Goal: Task Accomplishment & Management: Manage account settings

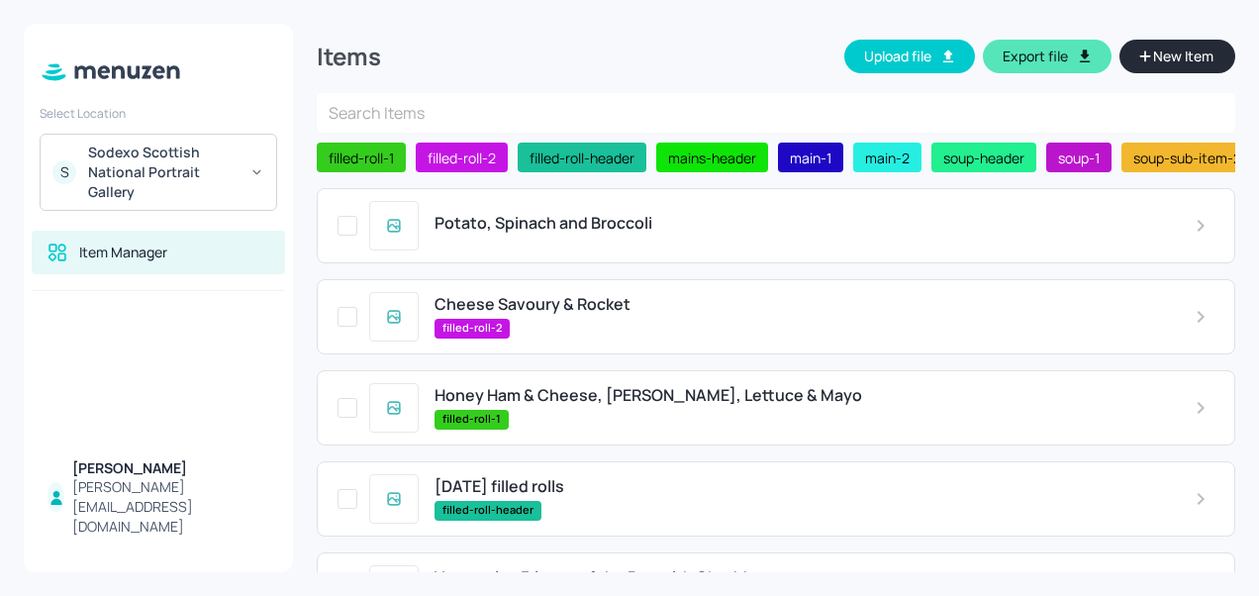
click at [586, 337] on div "filled-roll-2" at bounding box center [798, 329] width 728 height 20
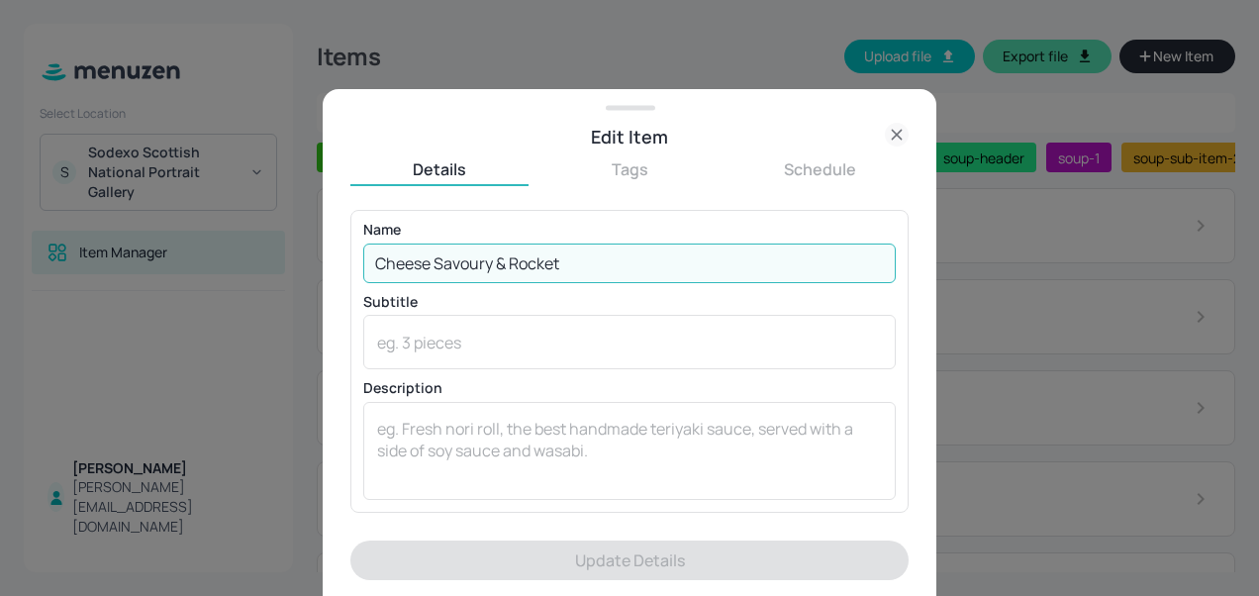
drag, startPoint x: 592, startPoint y: 265, endPoint x: 337, endPoint y: 283, distance: 254.9
click at [337, 283] on div "Edit Item Details Tags Schedule Name Cheese Savoury & Rocket ​ Subtitle x ​ Des…" at bounding box center [629, 342] width 613 height 507
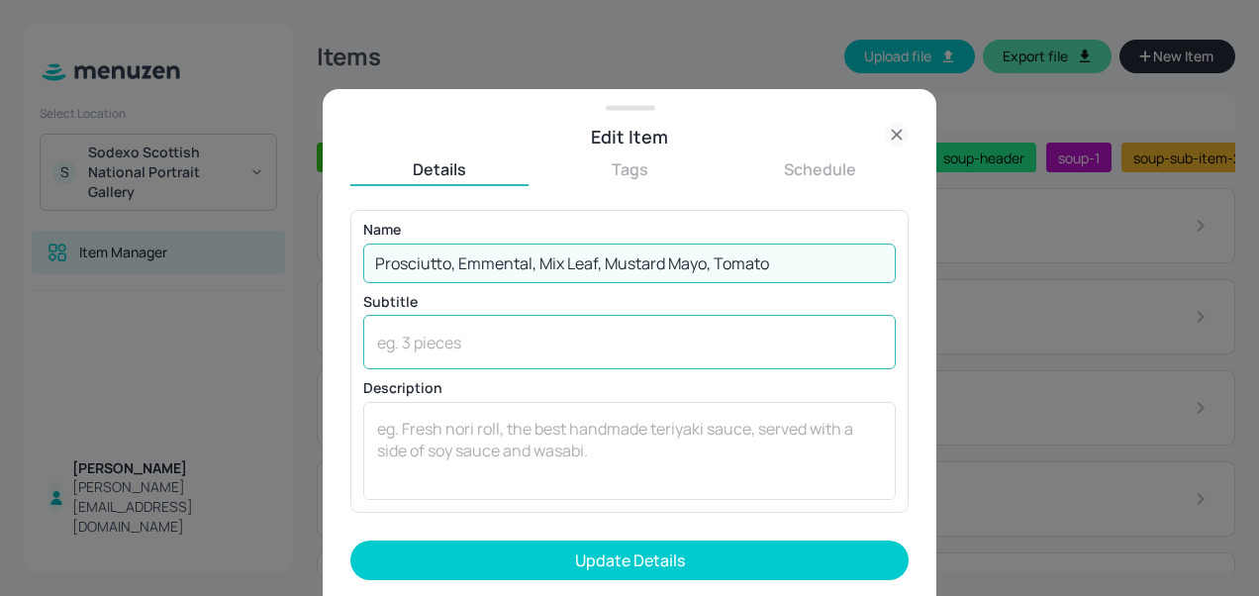
type input "Prosciutto, Emmental, Mix Leaf, Mustard Mayo, Tomato"
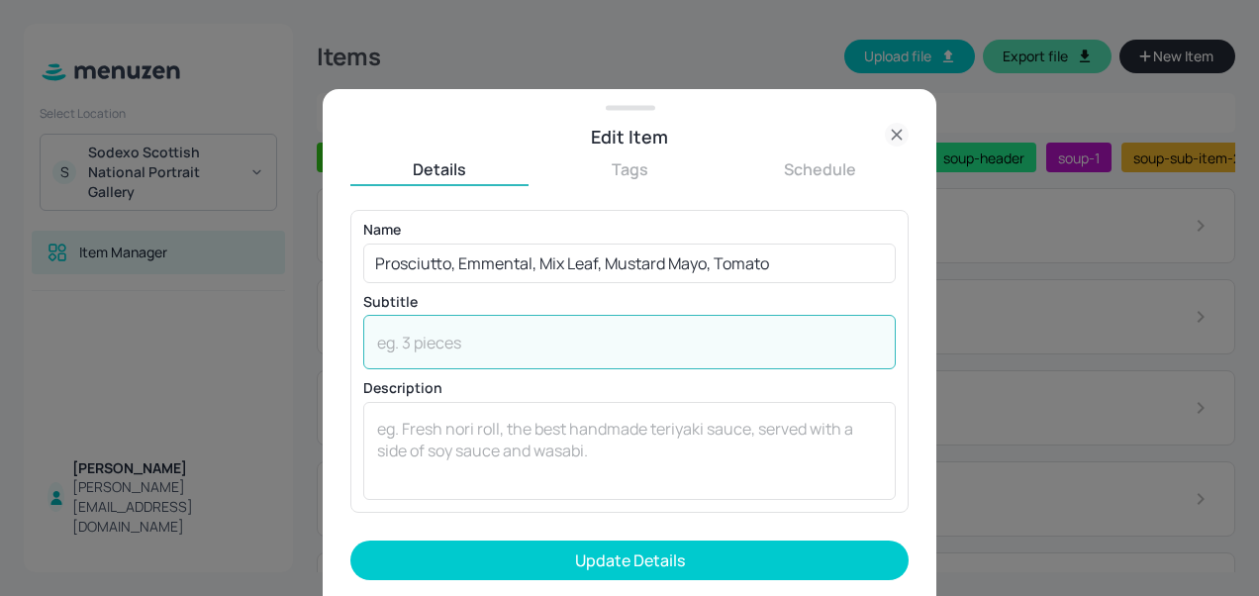
click at [429, 336] on textarea at bounding box center [629, 342] width 505 height 22
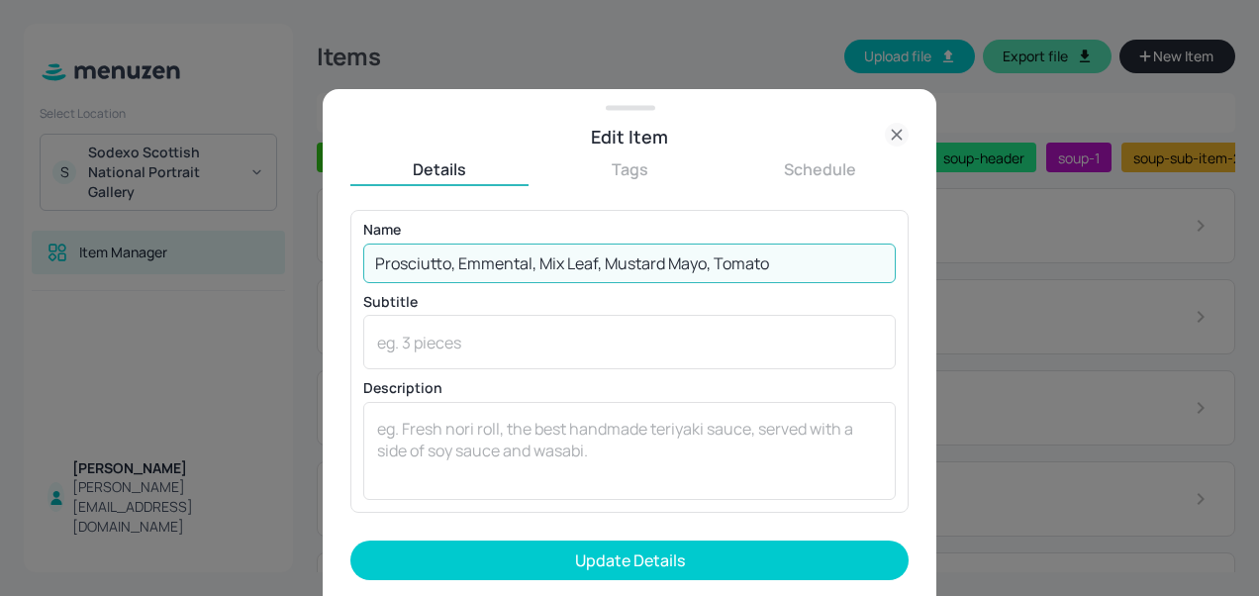
click at [815, 265] on input "Prosciutto, Emmental, Mix Leaf, Mustard Mayo, Tomato" at bounding box center [629, 263] width 532 height 40
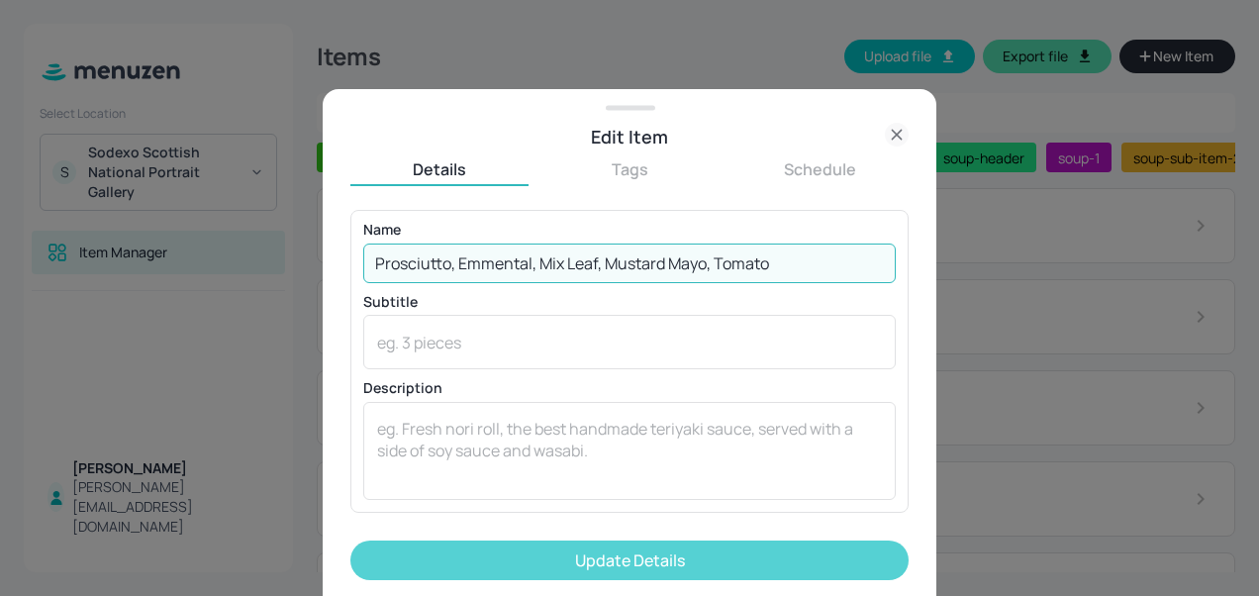
click at [656, 562] on button "Update Details" at bounding box center [629, 560] width 558 height 40
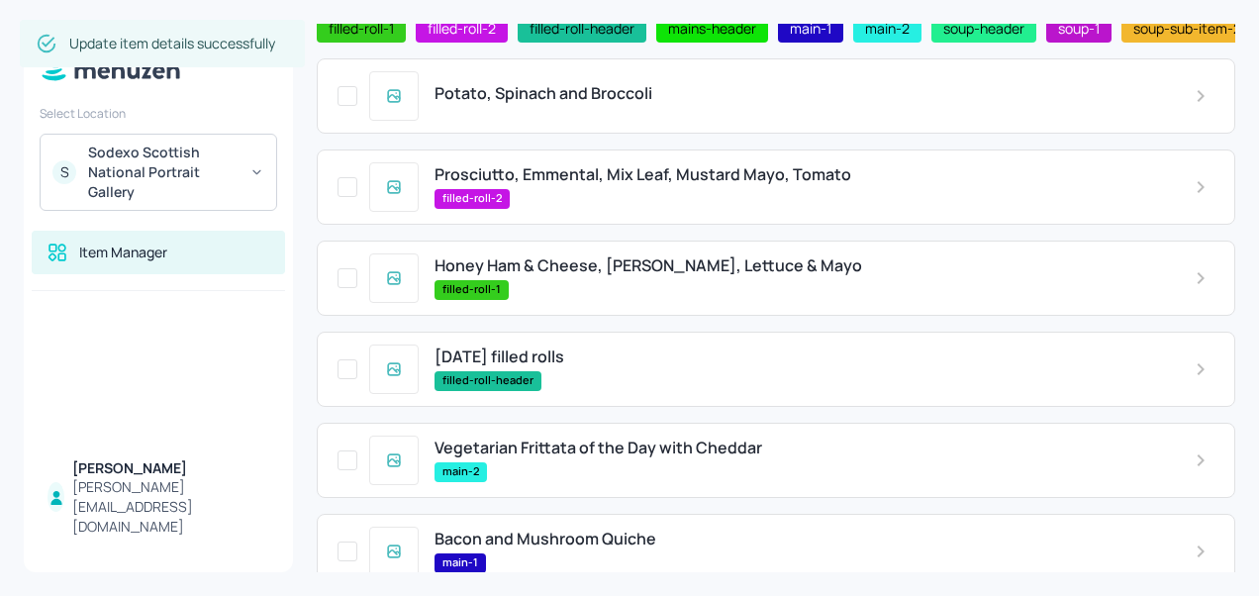
scroll to position [147, 0]
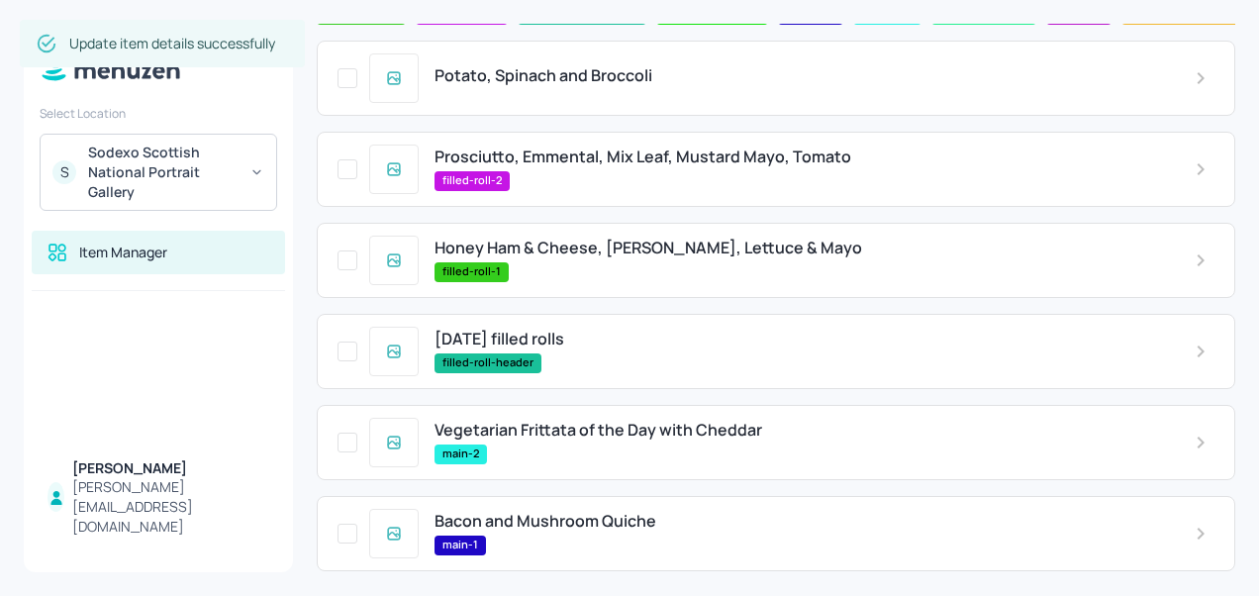
click at [597, 257] on span "Honey Ham & Cheese, [PERSON_NAME], Lettuce & Mayo" at bounding box center [647, 247] width 427 height 19
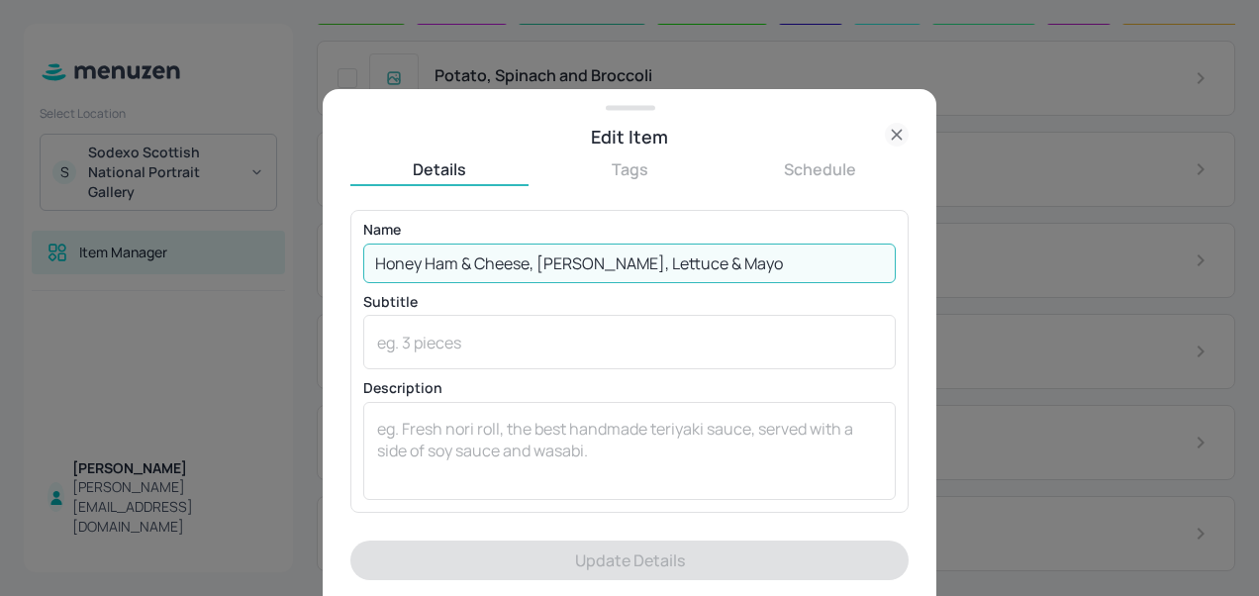
drag, startPoint x: 748, startPoint y: 271, endPoint x: 362, endPoint y: 268, distance: 385.9
click at [363, 268] on input "Honey Ham & Cheese, [PERSON_NAME], Lettuce & Mayo" at bounding box center [629, 263] width 532 height 40
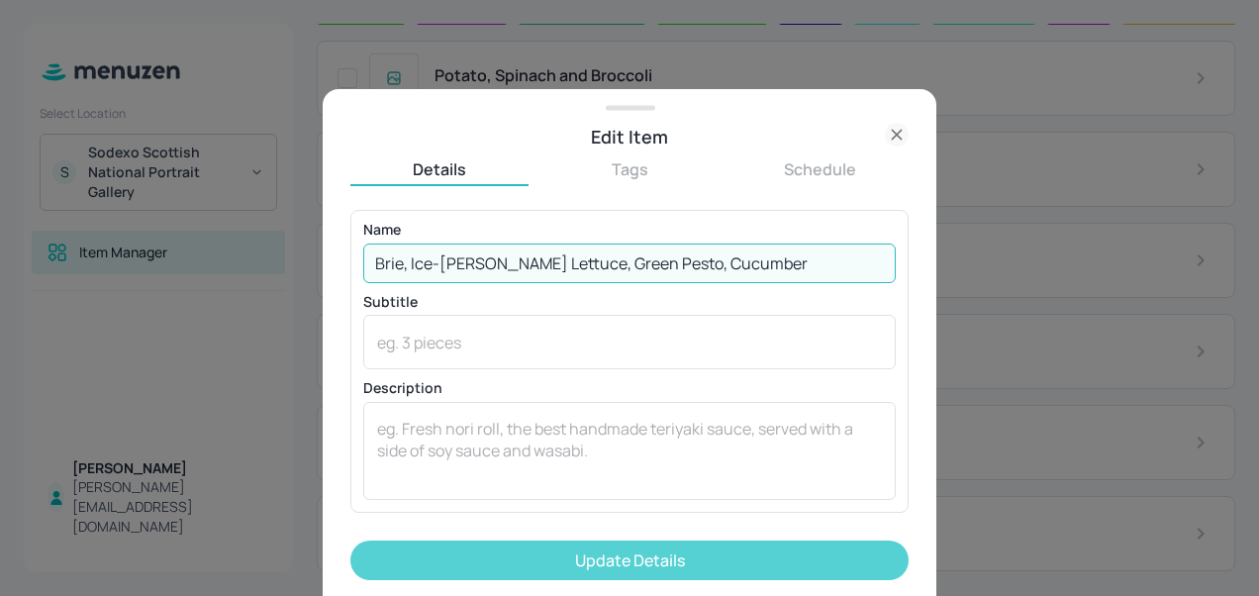
type input "Brie, Ice-[PERSON_NAME] Lettuce, Green Pesto, Cucumber"
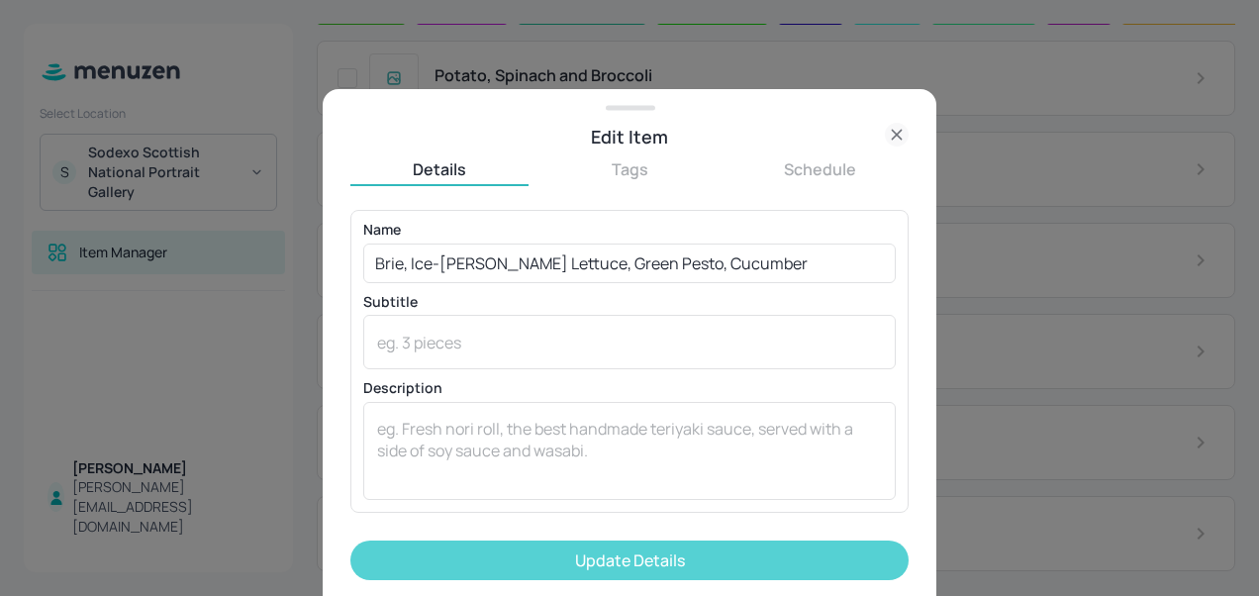
click at [512, 558] on button "Update Details" at bounding box center [629, 560] width 558 height 40
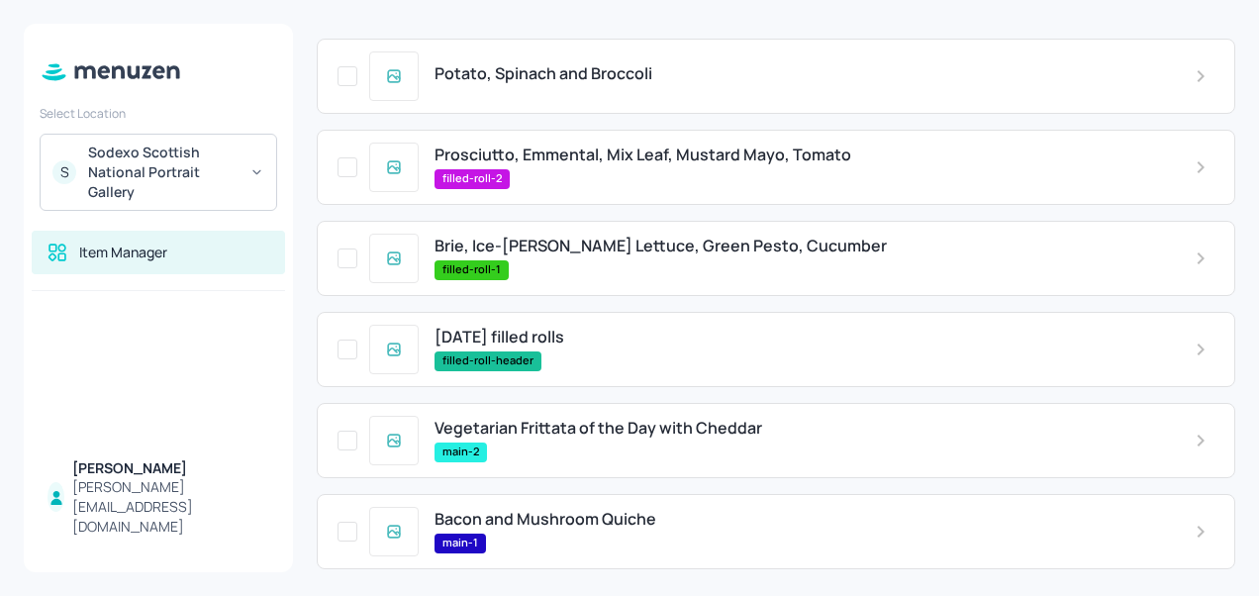
scroll to position [146, 0]
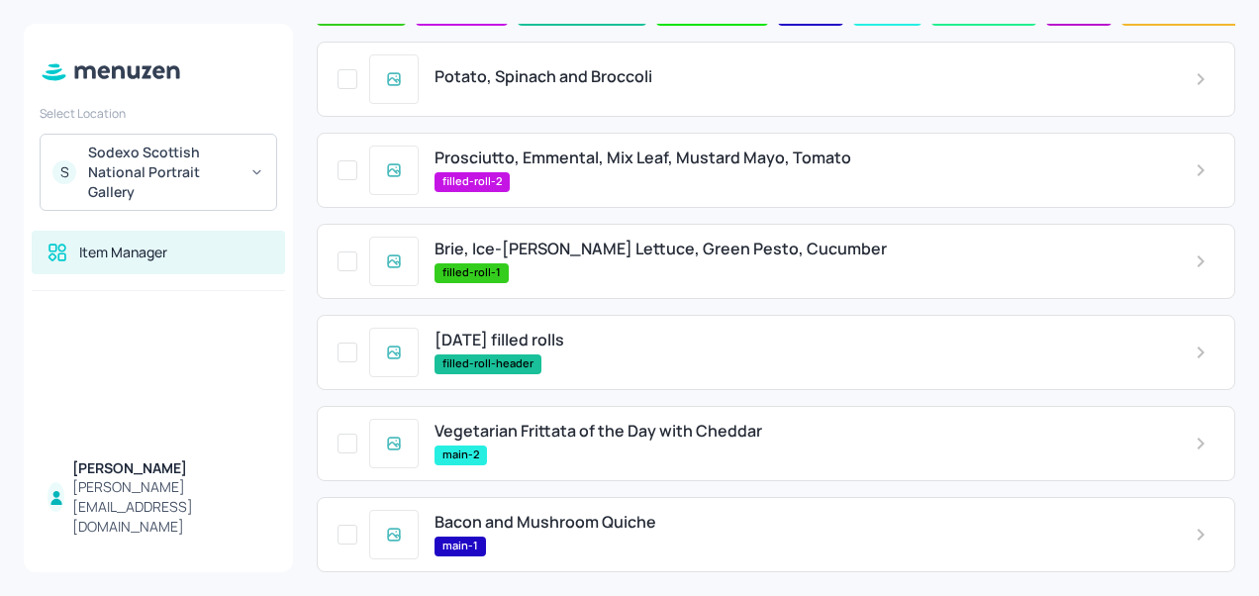
click at [569, 78] on span "Potato, Spinach and Broccoli" at bounding box center [543, 76] width 218 height 19
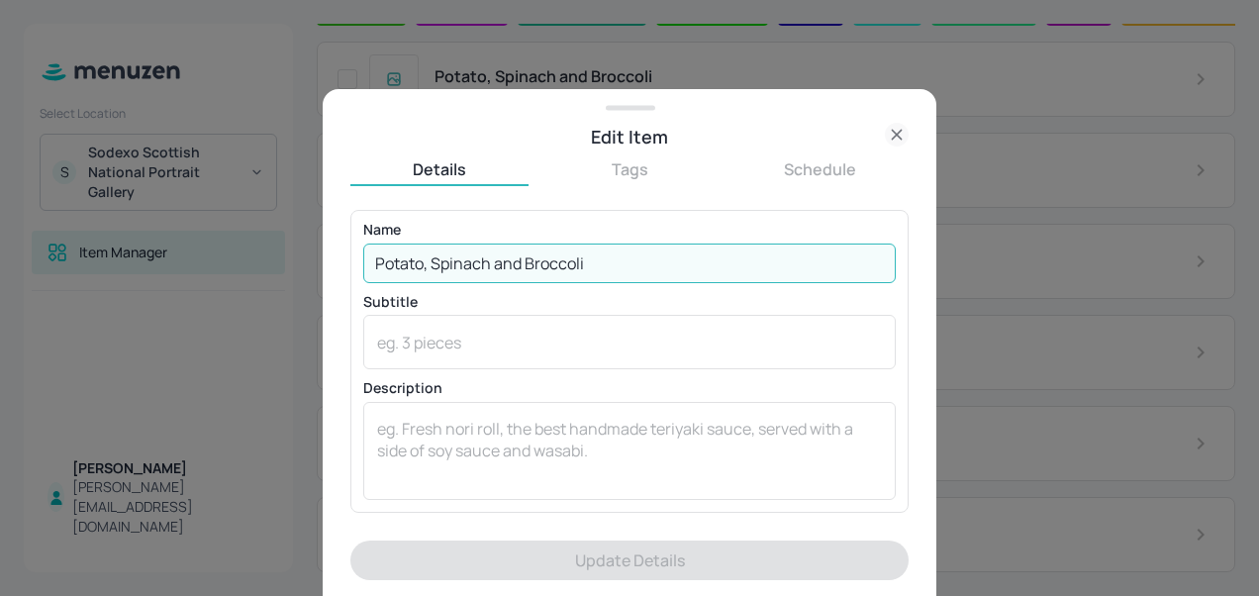
drag, startPoint x: 613, startPoint y: 263, endPoint x: 360, endPoint y: 258, distance: 253.4
click at [360, 258] on div "Name Potato, Spinach and Broccoli ​ Subtitle x ​ Description x ​" at bounding box center [629, 361] width 558 height 302
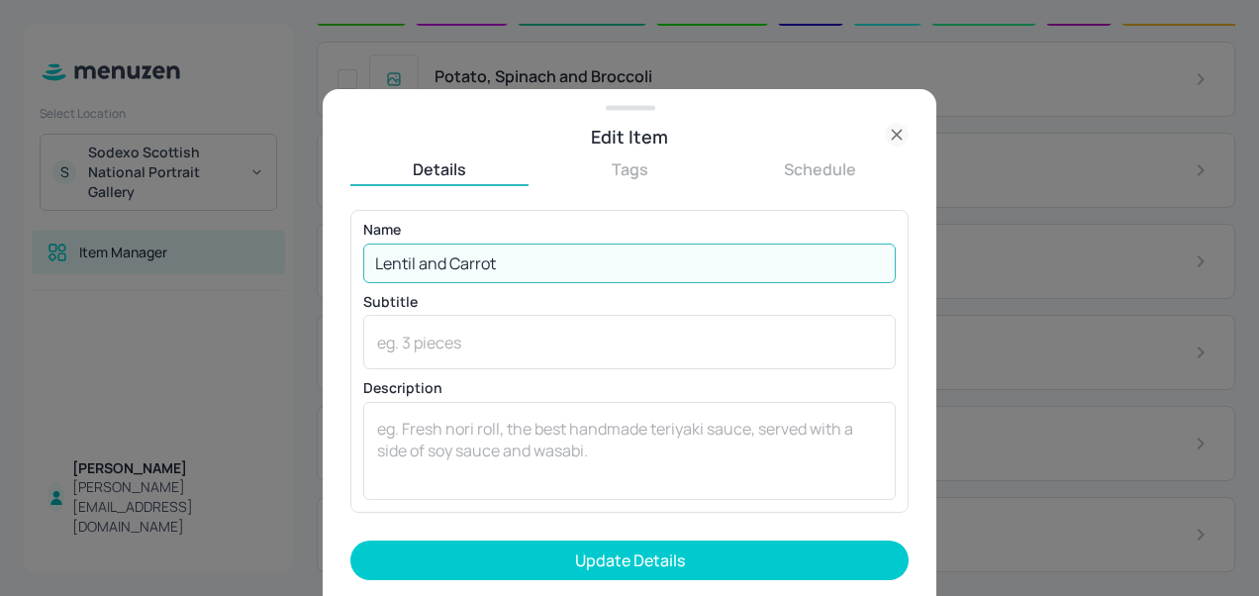
type input "Lentil and Carrot"
click at [350, 540] on button "Update Details" at bounding box center [629, 560] width 558 height 40
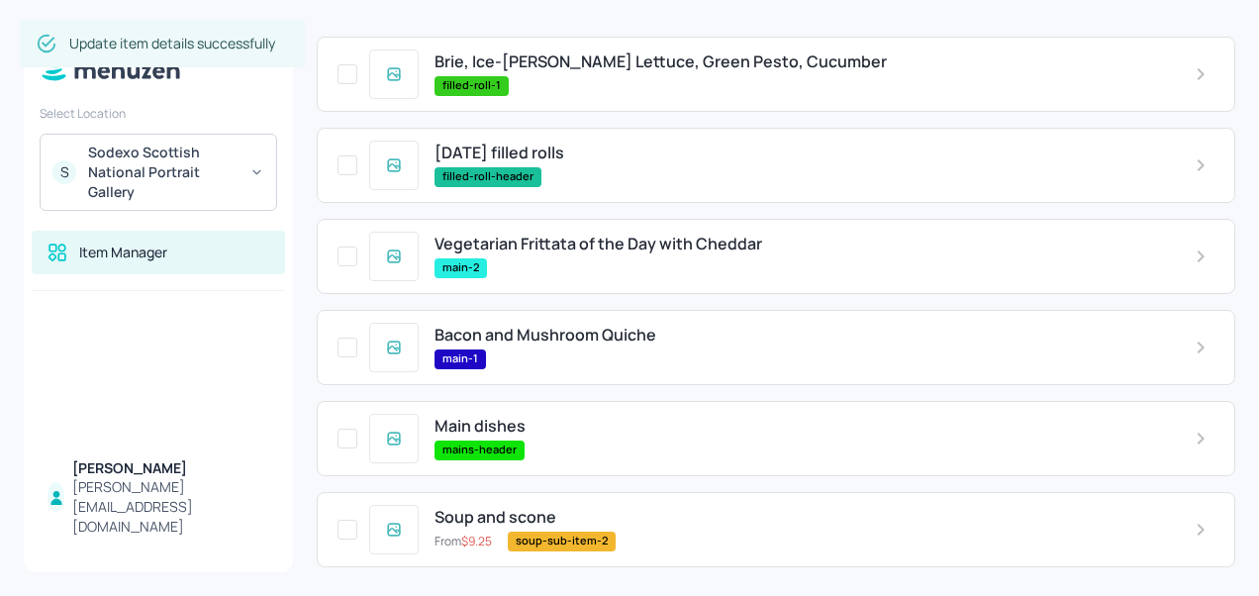
scroll to position [336, 0]
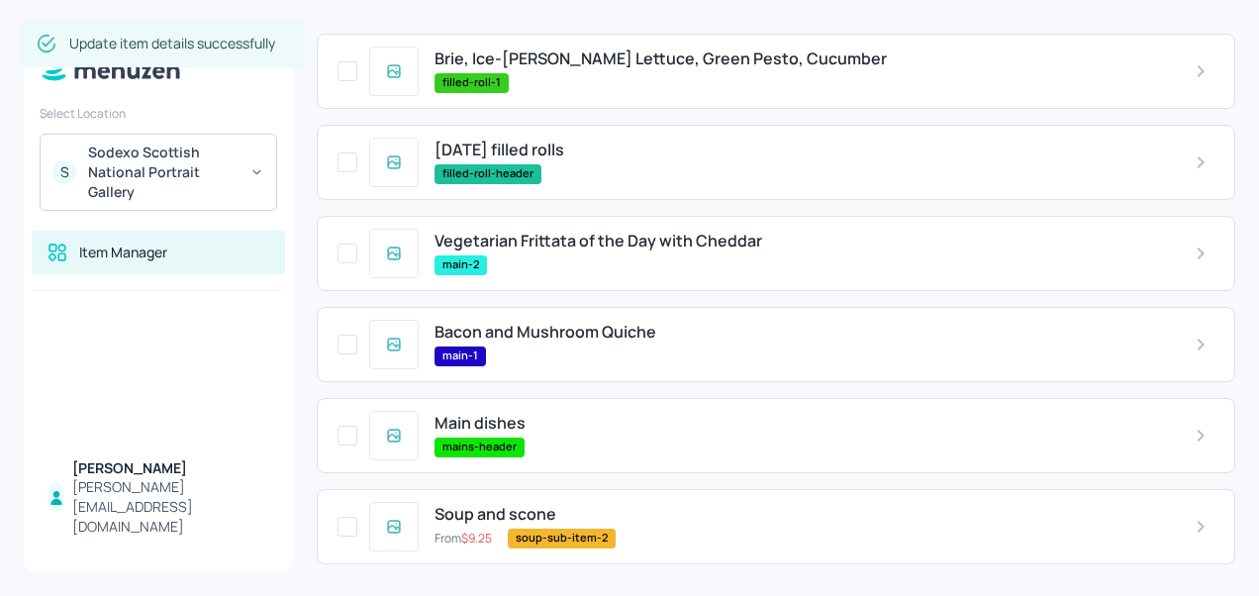
click at [629, 250] on span "Vegetarian Frittata of the Day with Cheddar" at bounding box center [598, 241] width 328 height 19
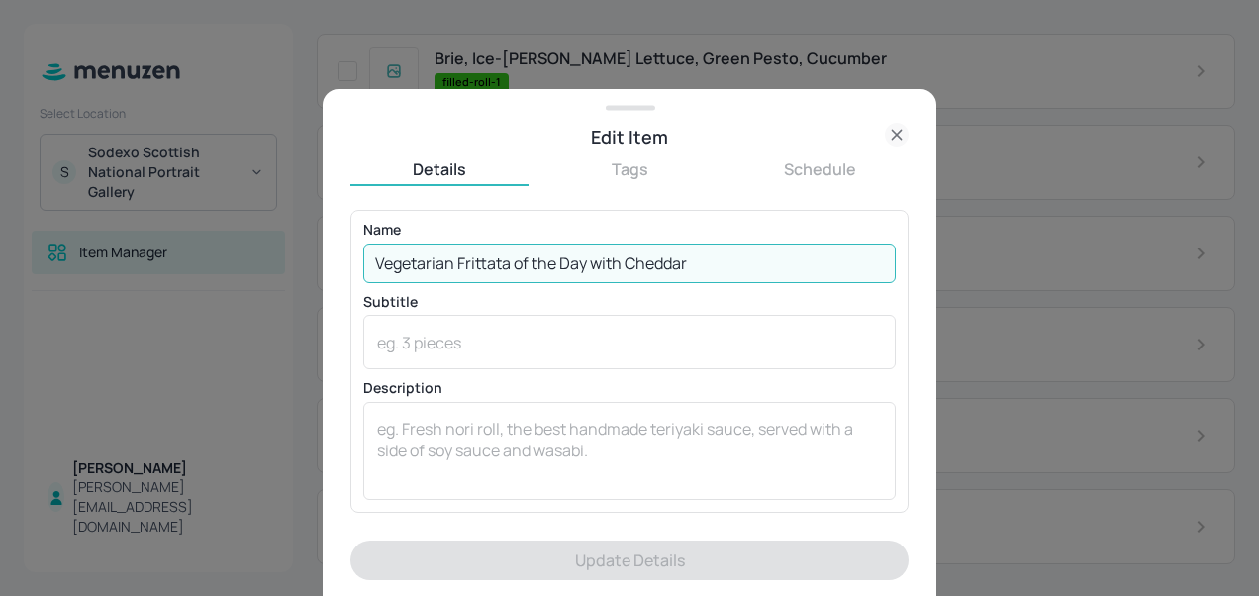
drag, startPoint x: 704, startPoint y: 257, endPoint x: 321, endPoint y: 254, distance: 382.9
click at [321, 254] on div "Edit Item Details Tags Schedule Name Vegetarian Frittata of the Day with Chedda…" at bounding box center [629, 298] width 1259 height 596
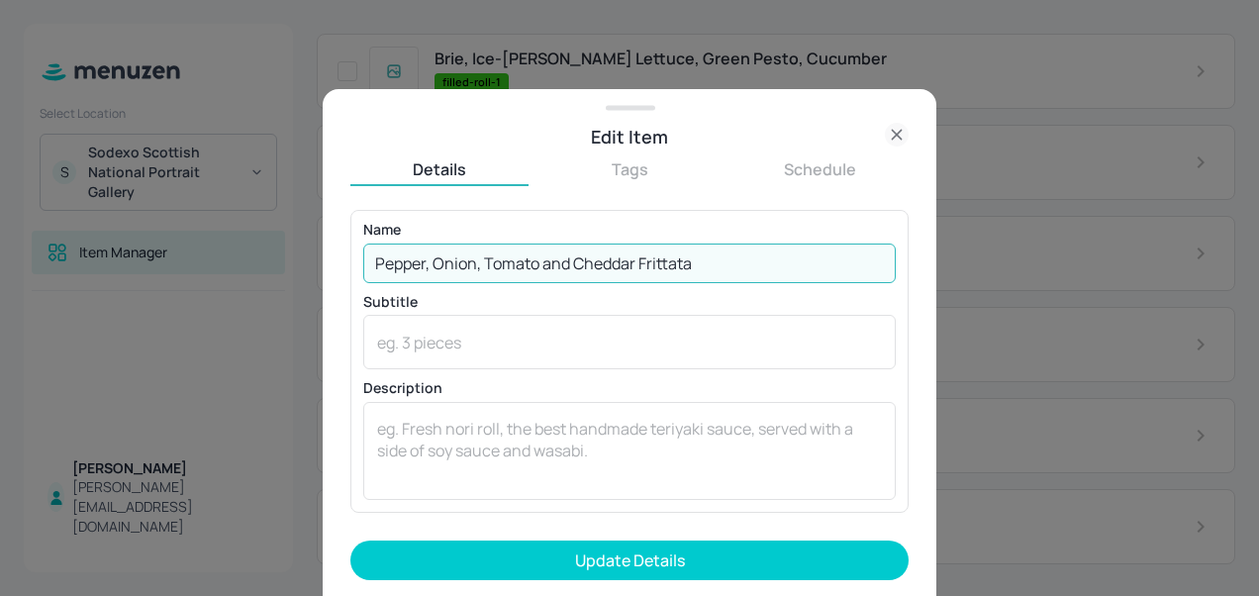
type input "Pepper, Onion, Tomato and Cheddar Frittata"
click at [350, 540] on button "Update Details" at bounding box center [629, 560] width 558 height 40
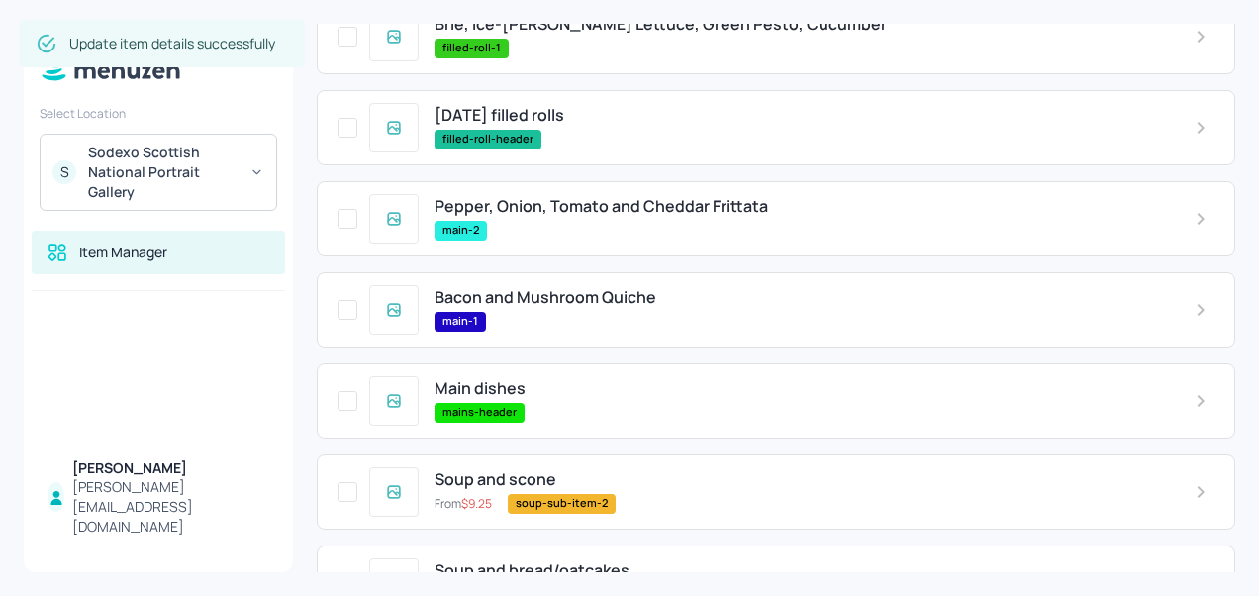
scroll to position [375, 0]
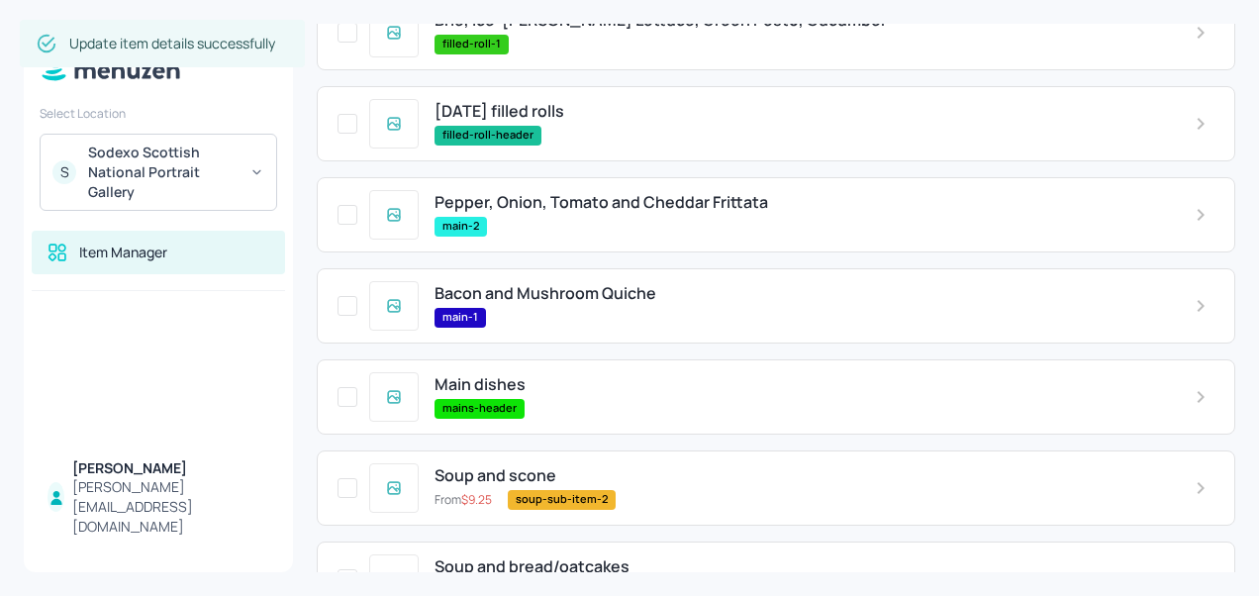
click at [551, 303] on span "Bacon and Mushroom Quiche" at bounding box center [545, 293] width 222 height 19
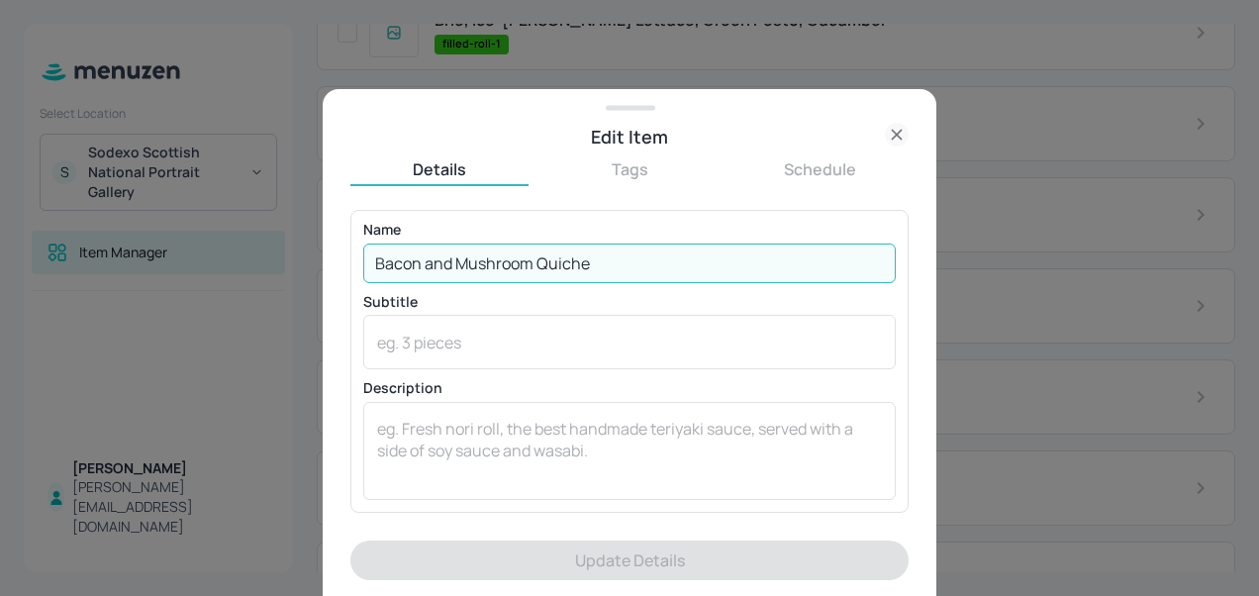
drag, startPoint x: 621, startPoint y: 257, endPoint x: 366, endPoint y: 267, distance: 255.5
click at [366, 267] on input "Bacon and Mushroom Quiche" at bounding box center [629, 263] width 532 height 40
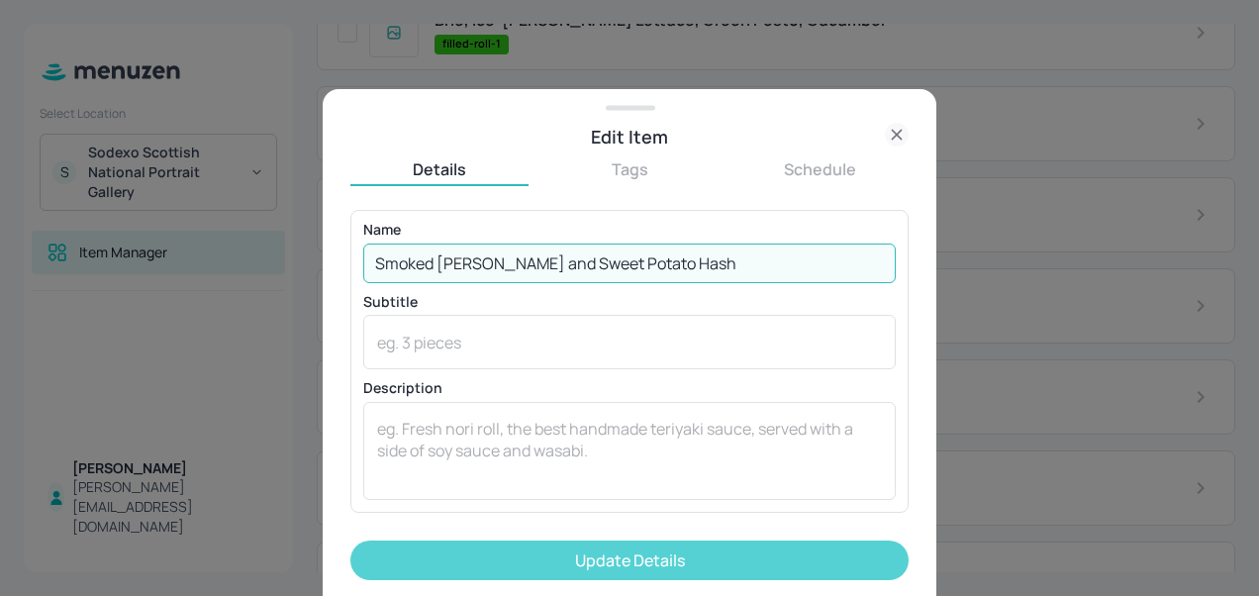
type input "Smoked [PERSON_NAME] and Sweet Potato Hash"
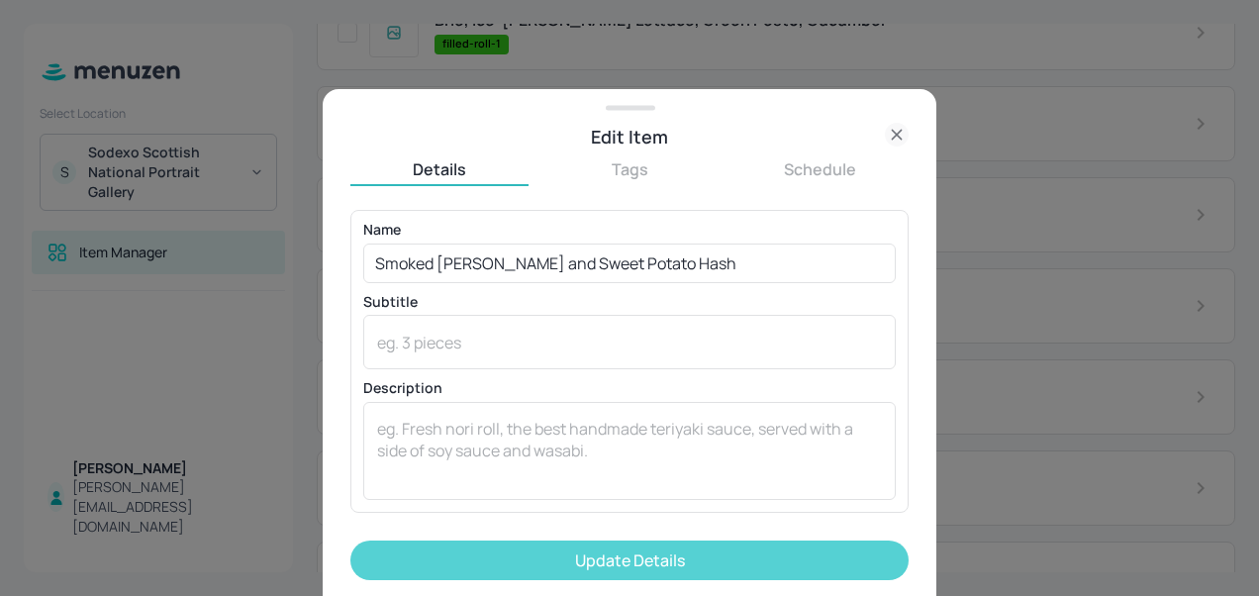
click at [506, 562] on button "Update Details" at bounding box center [629, 560] width 558 height 40
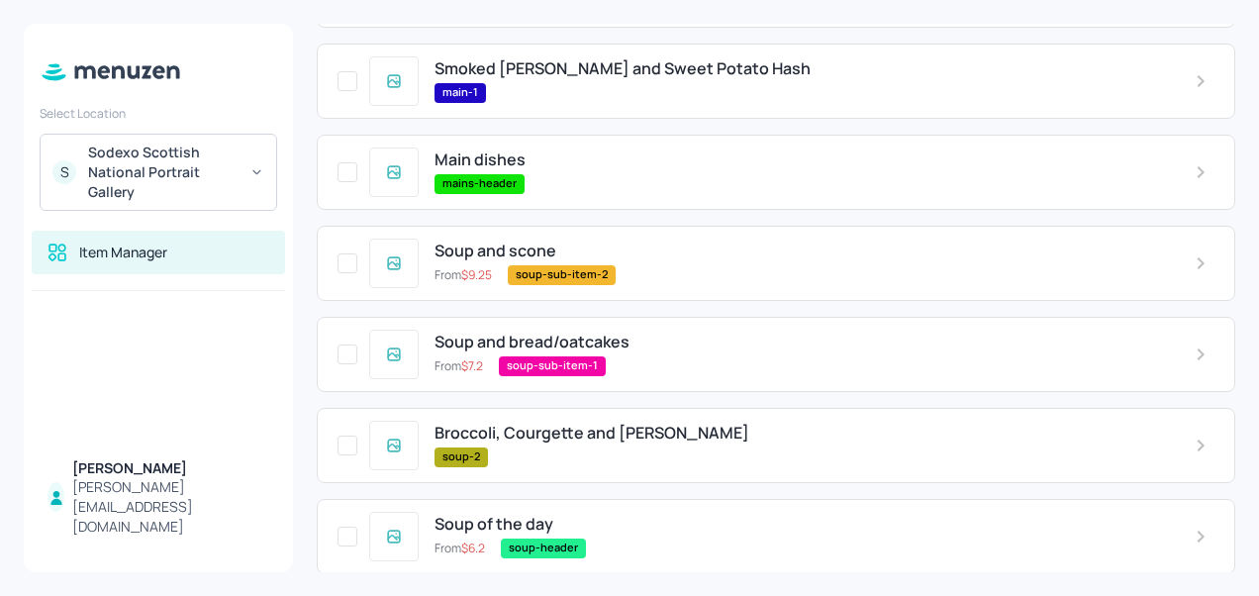
scroll to position [706, 0]
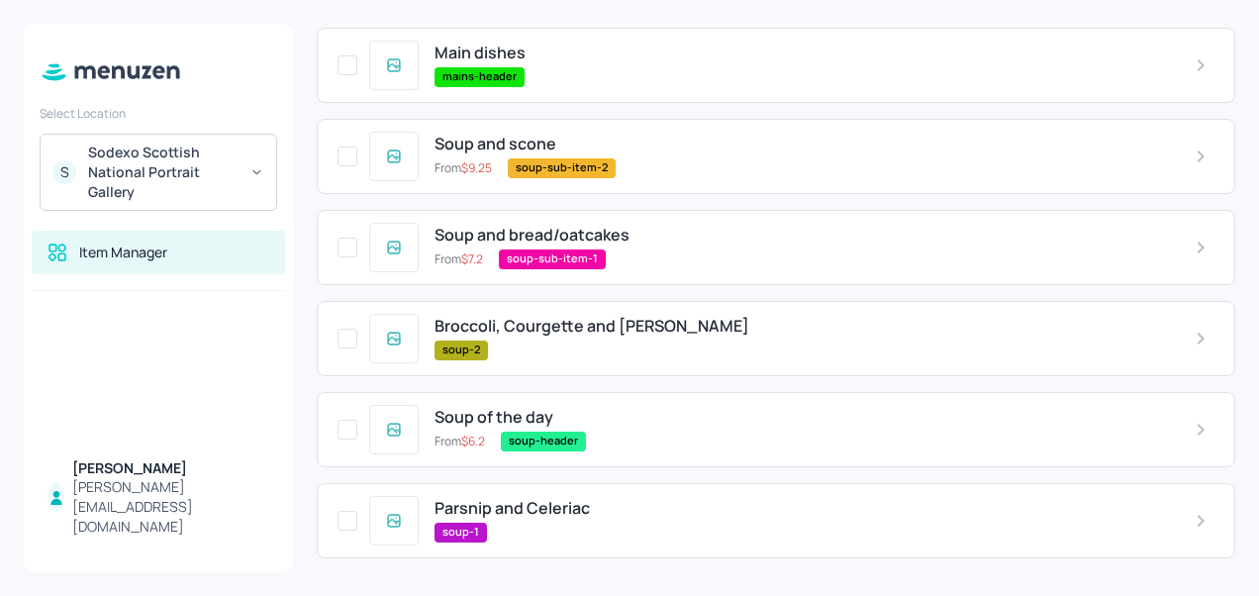
click at [627, 340] on div "soup-2" at bounding box center [798, 350] width 728 height 20
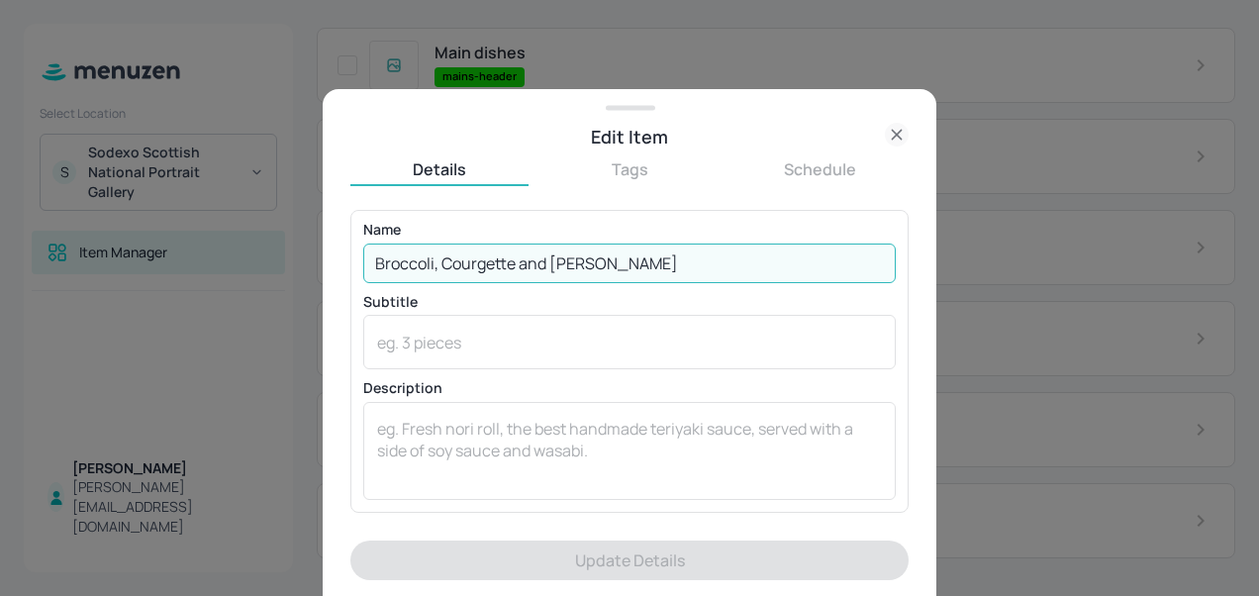
drag, startPoint x: 611, startPoint y: 261, endPoint x: 345, endPoint y: 271, distance: 266.3
click at [345, 271] on div "Edit Item Details Tags Schedule Name Broccoli, Courgette and Leek ​ Subtitle x …" at bounding box center [629, 342] width 613 height 507
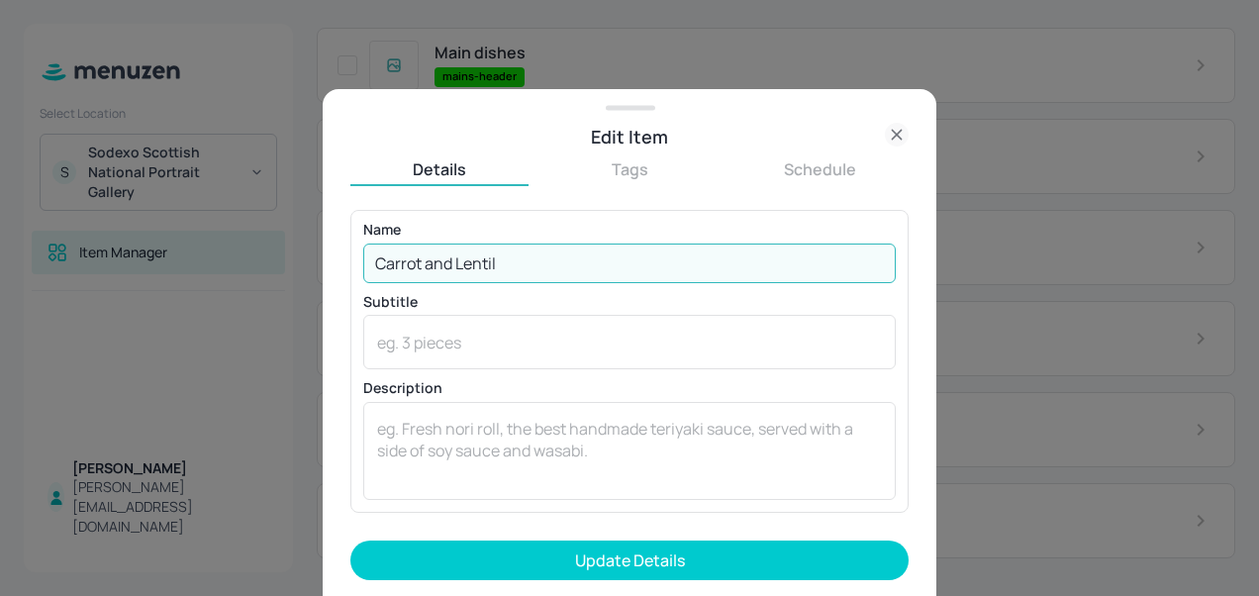
type input "Carrot and Lentil"
click at [350, 540] on button "Update Details" at bounding box center [629, 560] width 558 height 40
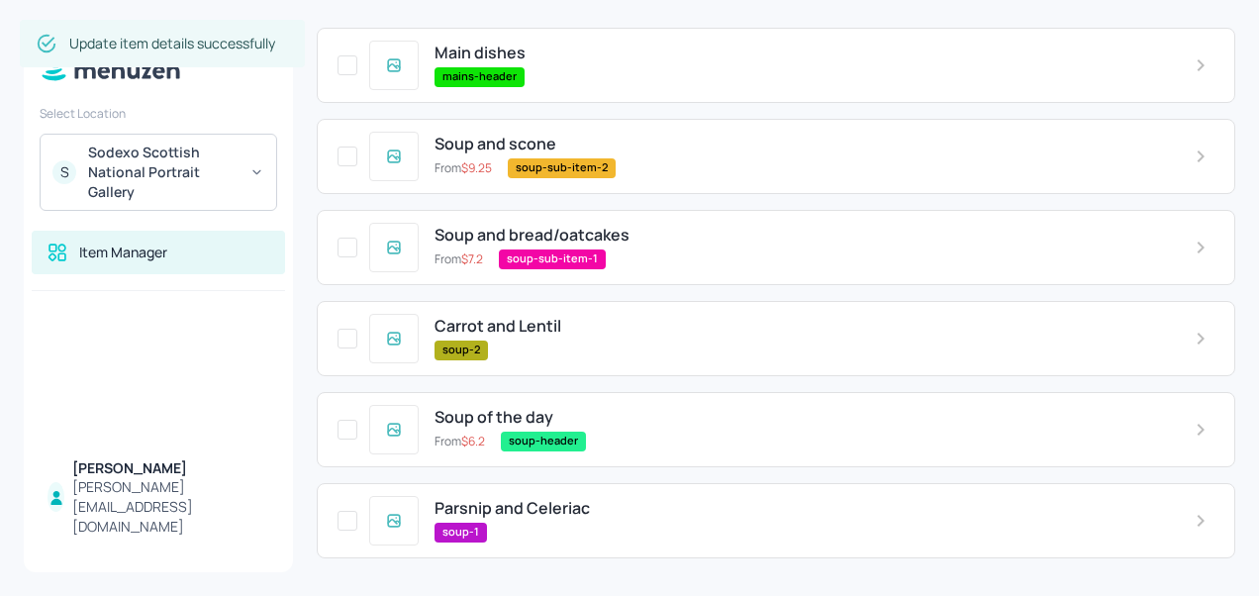
click at [509, 503] on span "Parsnip and Celeriac" at bounding box center [511, 508] width 155 height 19
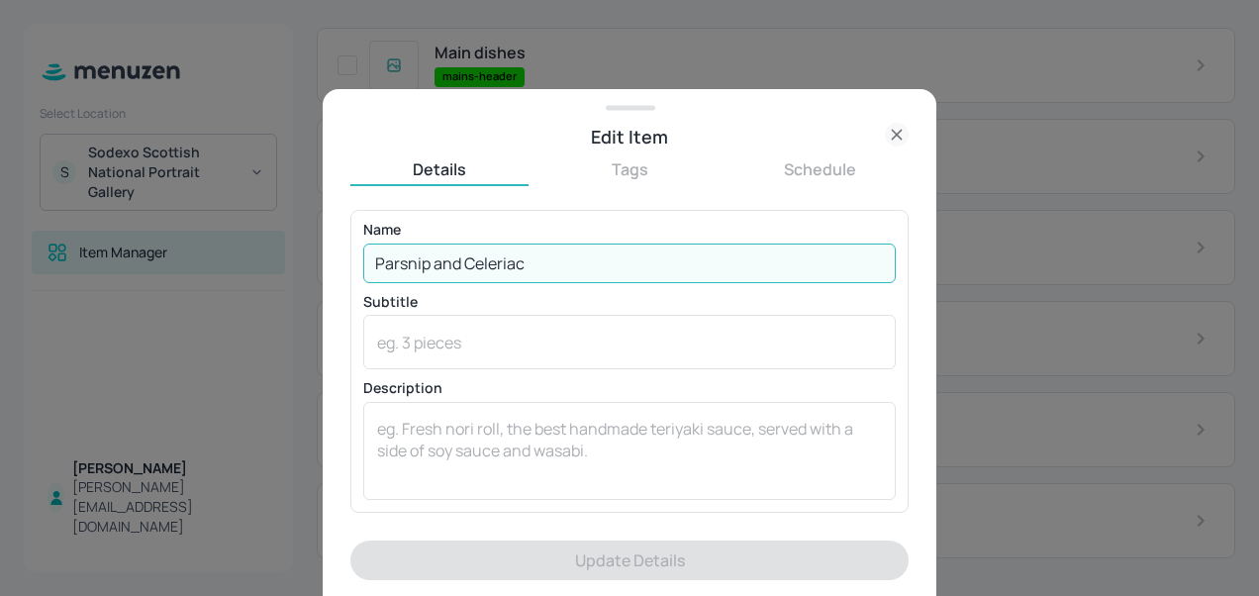
drag, startPoint x: 532, startPoint y: 271, endPoint x: 353, endPoint y: 265, distance: 179.2
click at [353, 265] on div "Name [PERSON_NAME] and Celeriac ​ Subtitle x ​ Description x ​" at bounding box center [629, 361] width 558 height 302
click at [568, 265] on input "Parsnip and Celeriac" at bounding box center [629, 263] width 532 height 40
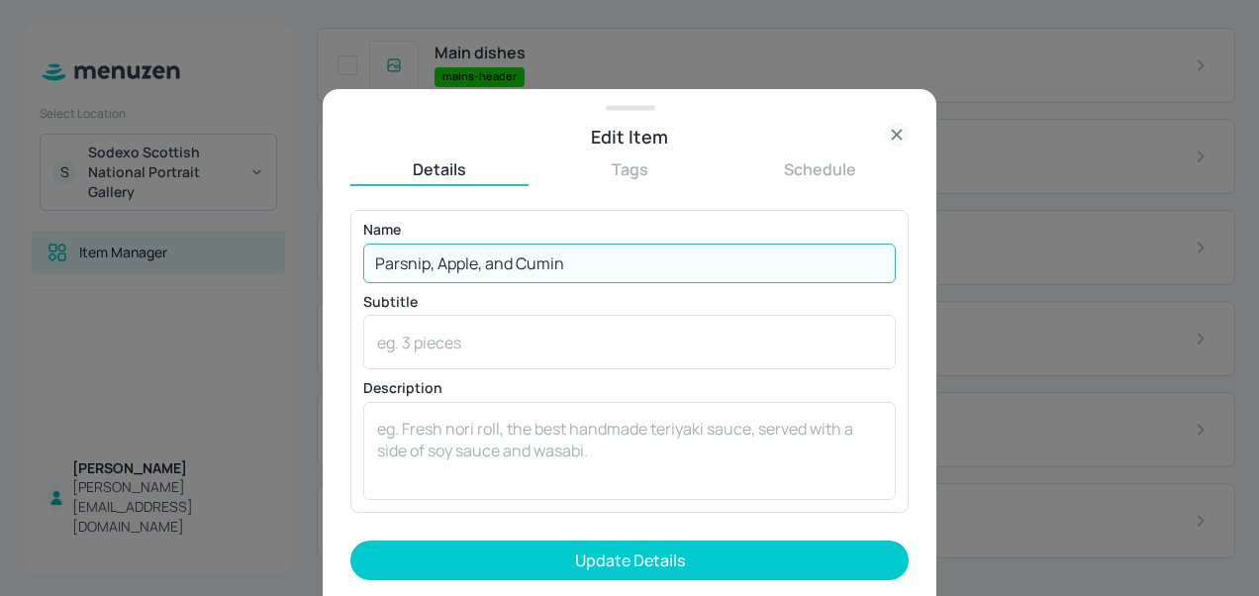
click at [480, 263] on input "Parsnip, Apple, and Cumin" at bounding box center [629, 263] width 532 height 40
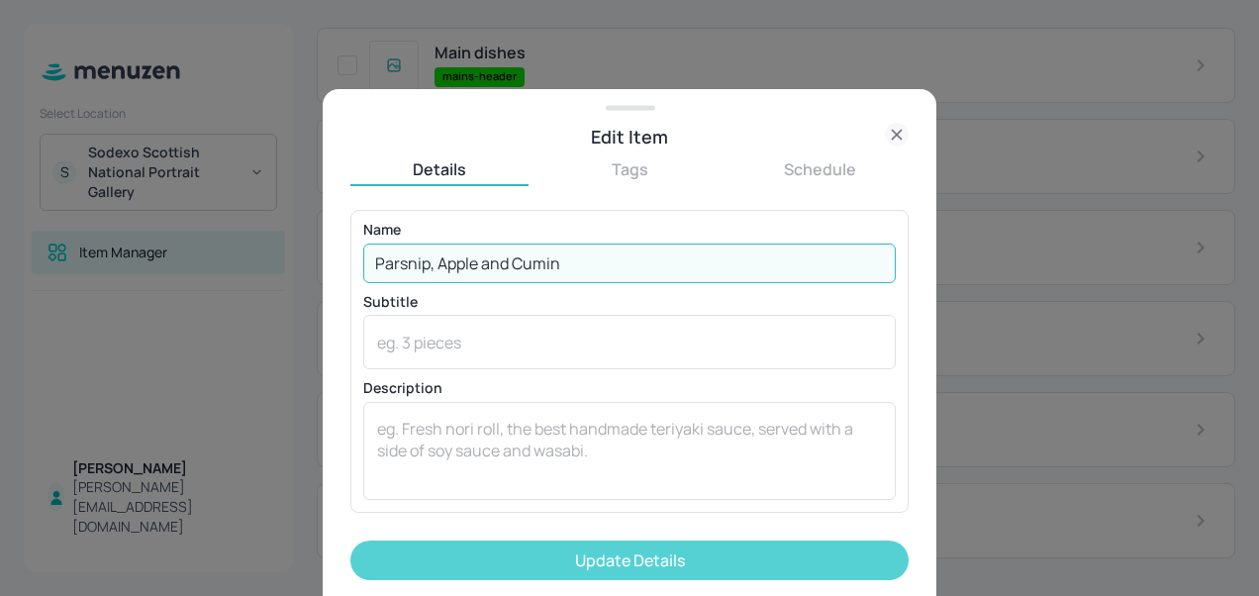
type input "Parsnip, Apple and Cumin"
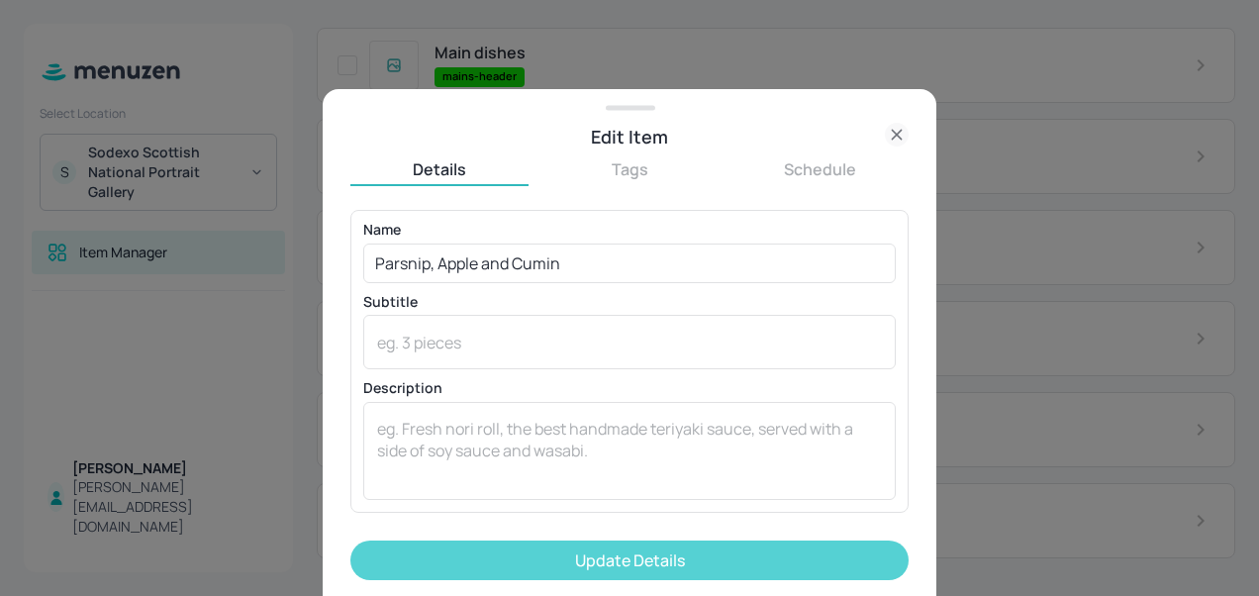
click at [588, 562] on button "Update Details" at bounding box center [629, 560] width 558 height 40
